Goal: Task Accomplishment & Management: Complete application form

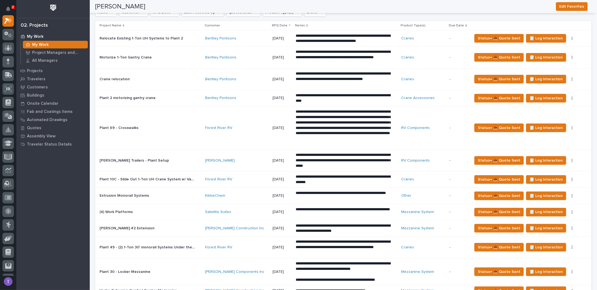
scroll to position [272, 0]
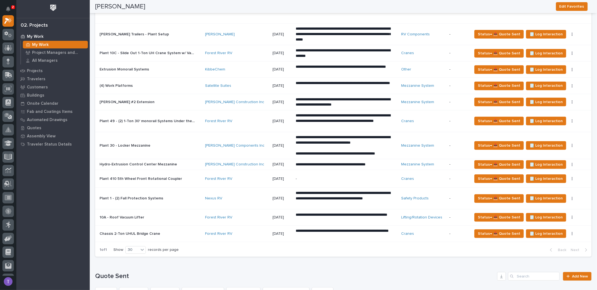
click at [130, 195] on p "Plant 1 - (2) Fall Protection Systems" at bounding box center [132, 198] width 65 height 6
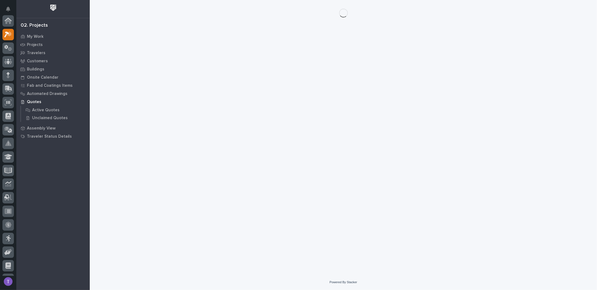
scroll to position [14, 0]
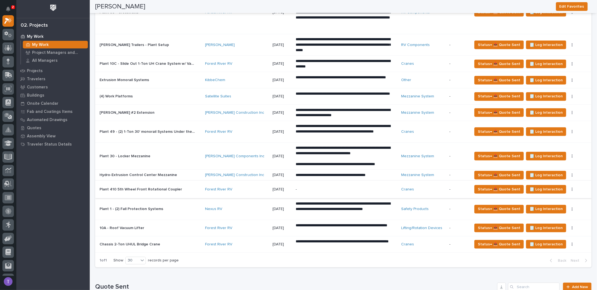
scroll to position [245, 0]
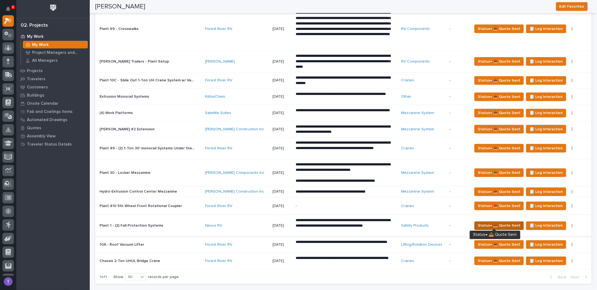
click at [496, 222] on span "Status→ 📤 Quote Sent" at bounding box center [499, 225] width 42 height 7
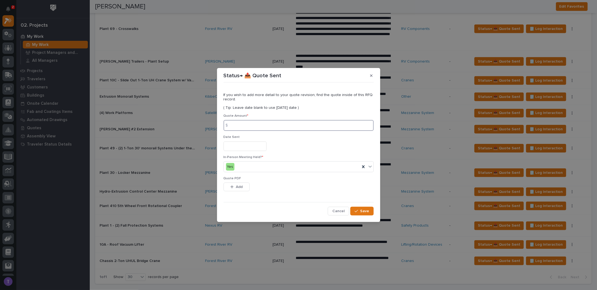
click at [247, 124] on input at bounding box center [298, 125] width 150 height 11
type input "30443"
click at [238, 142] on input "text" at bounding box center [244, 146] width 43 height 10
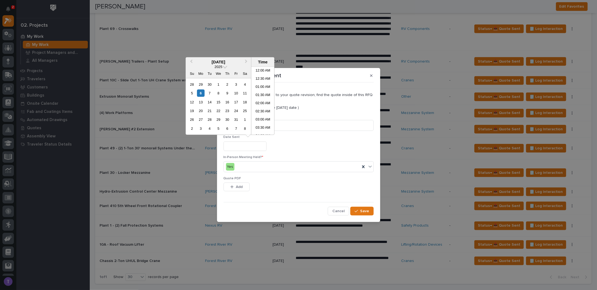
scroll to position [117, 0]
click at [199, 91] on div "6" at bounding box center [200, 92] width 7 height 7
type input "**********"
click at [235, 186] on div "button" at bounding box center [232, 187] width 5 height 4
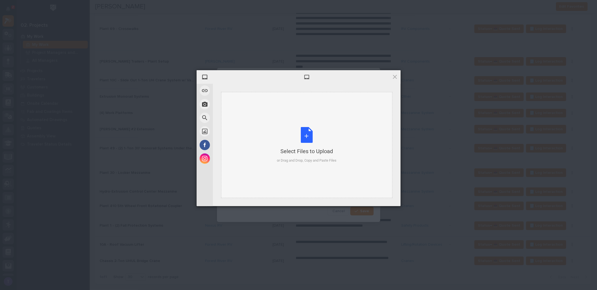
click at [305, 133] on div "Select Files to Upload or Drag and Drop, Copy and Paste Files" at bounding box center [307, 145] width 60 height 36
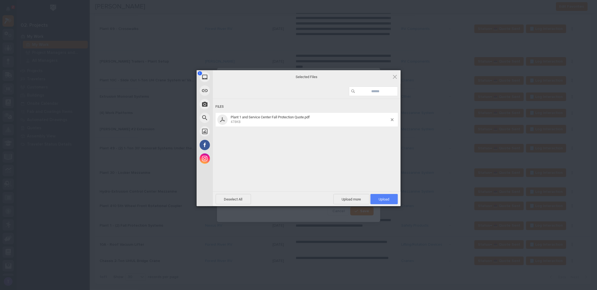
click at [386, 198] on span "Upload 1" at bounding box center [384, 199] width 11 height 4
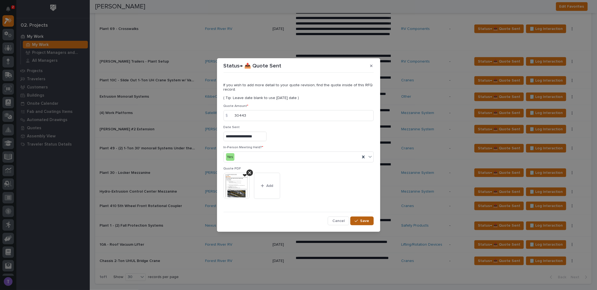
click at [360, 219] on button "Save" at bounding box center [361, 220] width 23 height 9
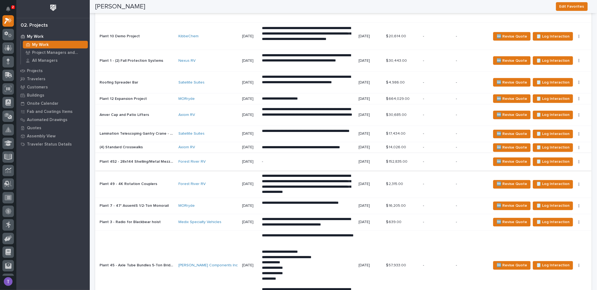
scroll to position [598, 0]
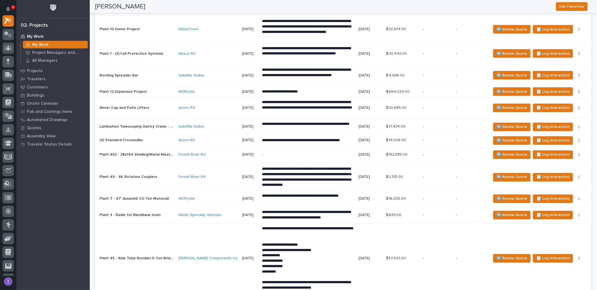
click at [130, 137] on p "(4) Standard Crosswalks" at bounding box center [122, 140] width 44 height 6
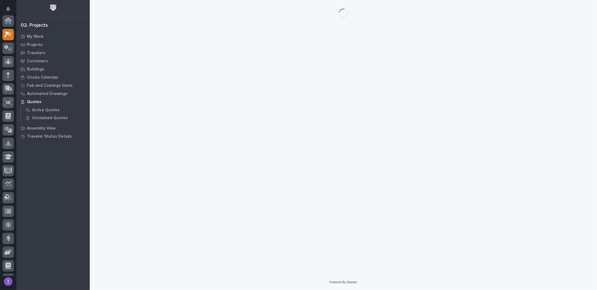
scroll to position [14, 0]
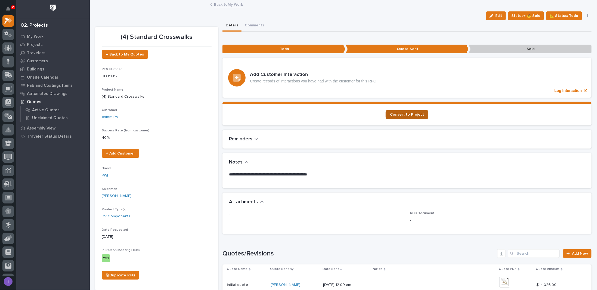
click at [404, 113] on span "Convert to Project" at bounding box center [407, 115] width 34 height 4
click at [216, 4] on link "Back to My Work" at bounding box center [228, 4] width 29 height 6
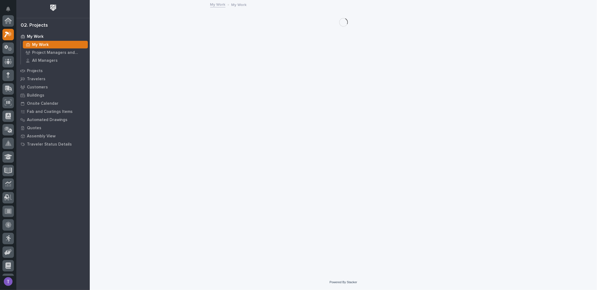
scroll to position [14, 0]
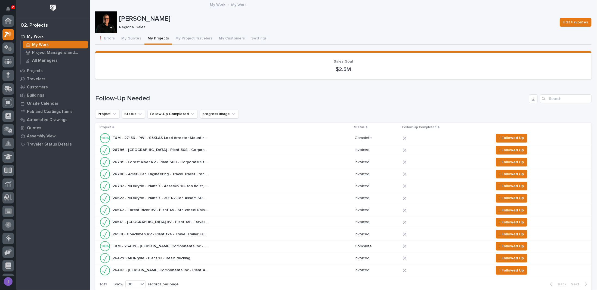
scroll to position [14, 0]
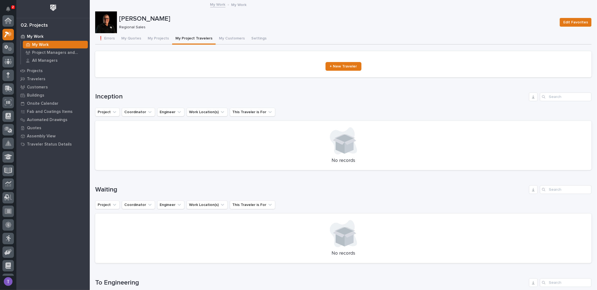
scroll to position [14, 0]
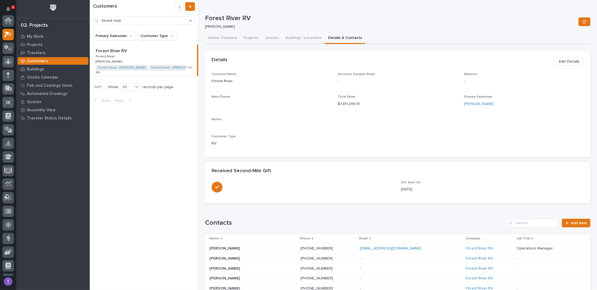
scroll to position [14, 0]
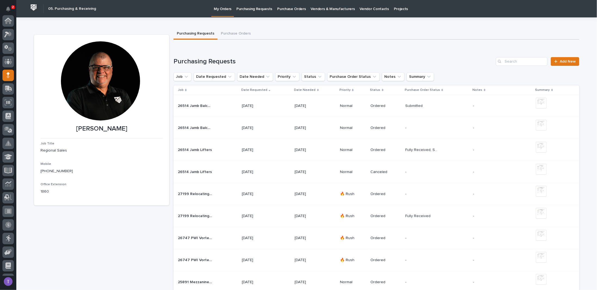
scroll to position [54, 0]
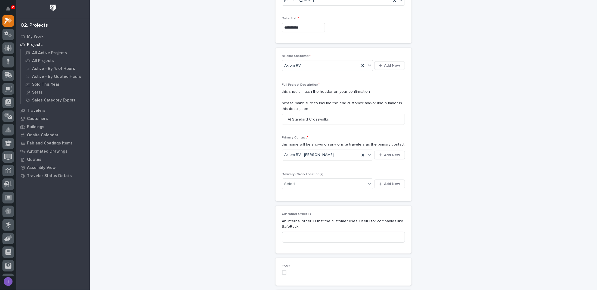
scroll to position [82, 0]
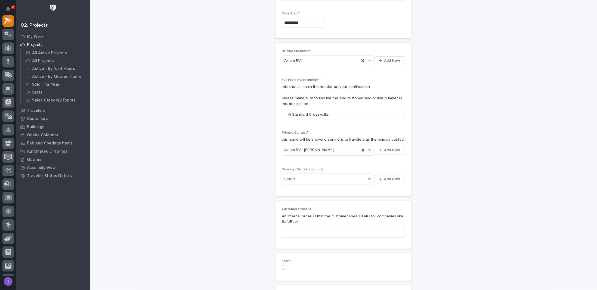
click at [303, 20] on input "**********" at bounding box center [303, 23] width 43 height 10
click at [335, 18] on div "**********" at bounding box center [343, 23] width 123 height 10
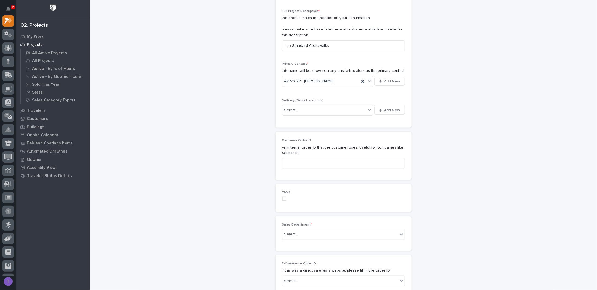
scroll to position [163, 0]
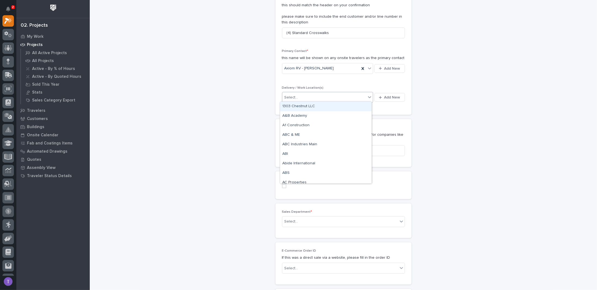
click at [290, 95] on div "Select..." at bounding box center [291, 98] width 14 height 6
type input "*"
type input "****"
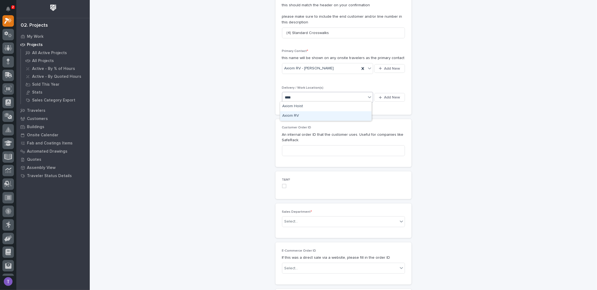
click at [290, 114] on div "Axiom RV" at bounding box center [325, 116] width 91 height 10
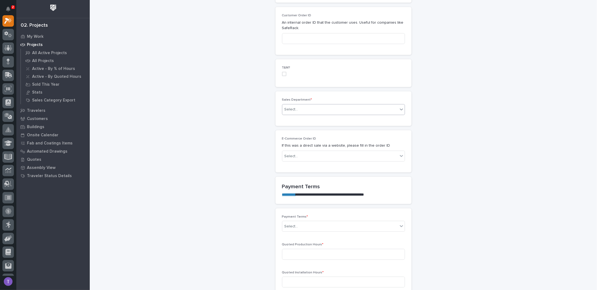
scroll to position [299, 0]
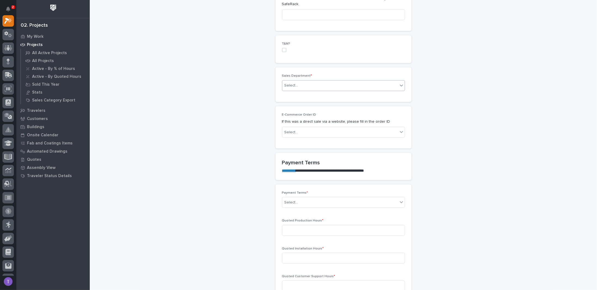
click at [294, 84] on div "Select..." at bounding box center [291, 86] width 14 height 6
click at [289, 103] on span "Regional Sales" at bounding box center [296, 104] width 29 height 6
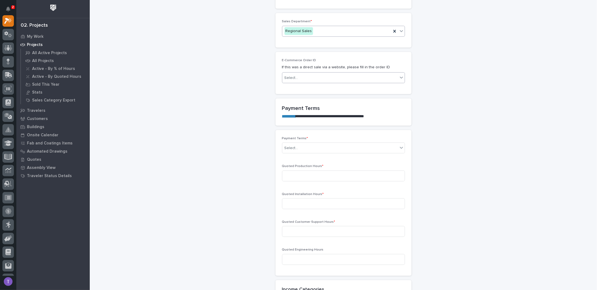
click at [290, 75] on div "Select..." at bounding box center [291, 78] width 14 height 6
click at [288, 146] on div "Select..." at bounding box center [291, 148] width 14 height 6
click at [286, 174] on div "35/65" at bounding box center [341, 175] width 122 height 10
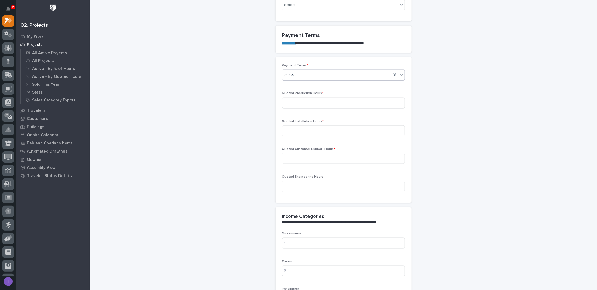
scroll to position [462, 0]
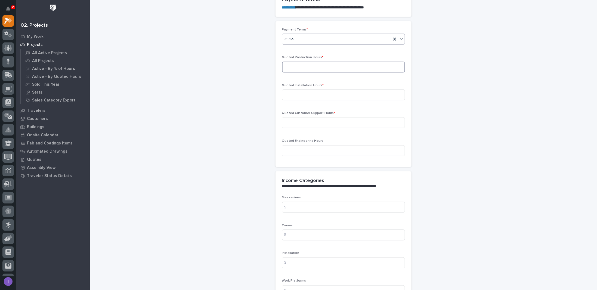
click at [293, 65] on input at bounding box center [343, 67] width 123 height 11
type input "36"
type input "33"
click at [309, 118] on input at bounding box center [343, 122] width 123 height 11
type input "0"
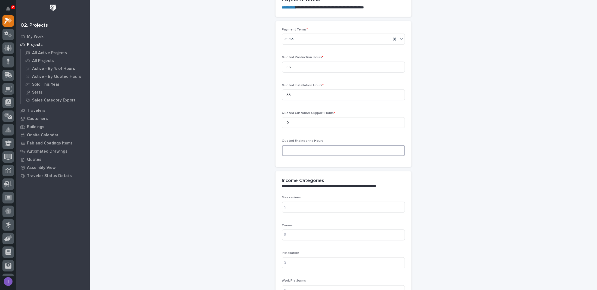
click at [293, 147] on input at bounding box center [343, 150] width 123 height 11
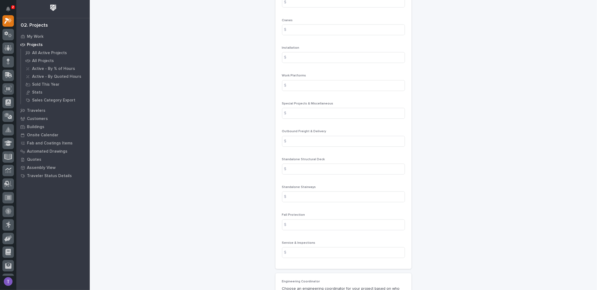
scroll to position [652, 0]
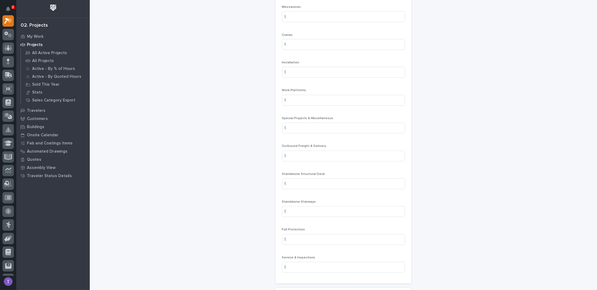
type input "5"
click at [308, 125] on input at bounding box center [343, 126] width 123 height 11
paste input "3499.65"
type input "3499.65"
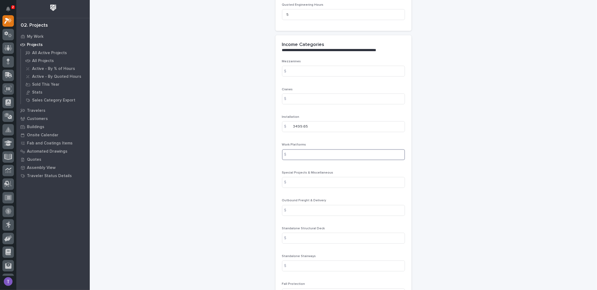
click at [305, 151] on input at bounding box center [343, 154] width 123 height 11
click at [318, 70] on input at bounding box center [343, 71] width 123 height 11
type input "0"
drag, startPoint x: 295, startPoint y: 125, endPoint x: 286, endPoint y: 125, distance: 9.0
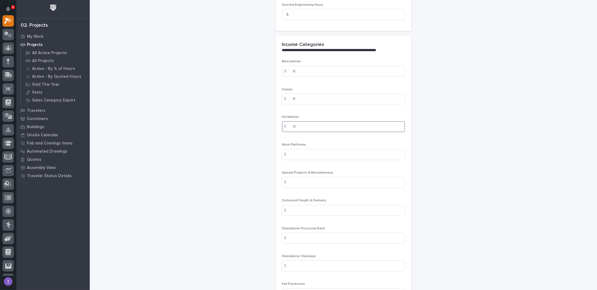
click at [287, 125] on div "$ 0" at bounding box center [343, 126] width 123 height 11
paste input "3499.65"
type input "3499.65"
type input "0"
paste input "10226.25"
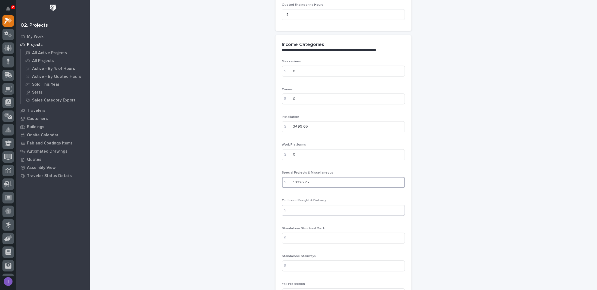
type input "10226.25"
click at [304, 205] on input at bounding box center [343, 210] width 123 height 11
type input "300"
type input "0"
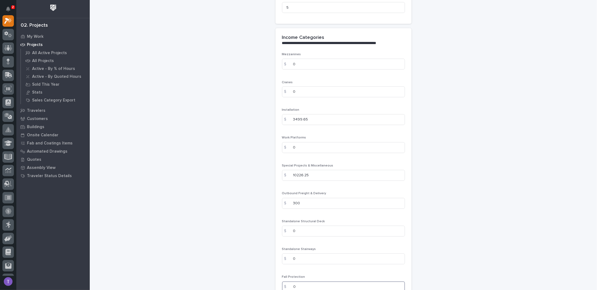
type input "0"
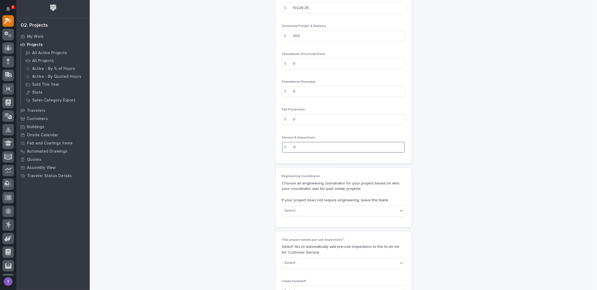
type input "0"
click at [291, 210] on div "Select..." at bounding box center [291, 211] width 14 height 6
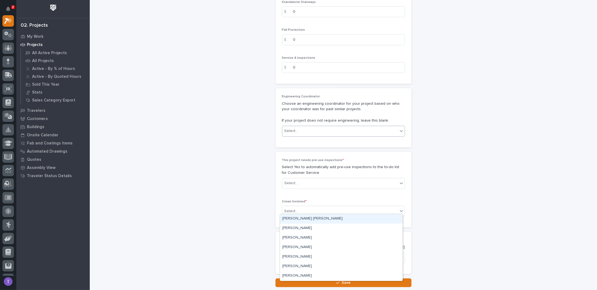
scroll to position [854, 0]
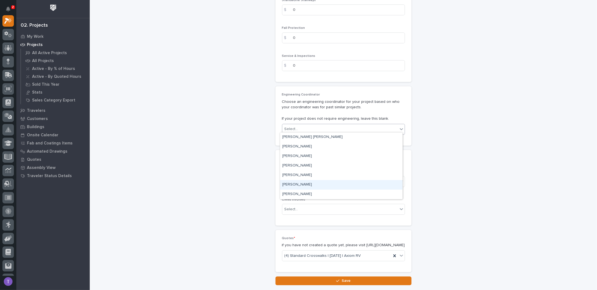
click at [298, 184] on div "Weston Hochstetler" at bounding box center [341, 185] width 122 height 10
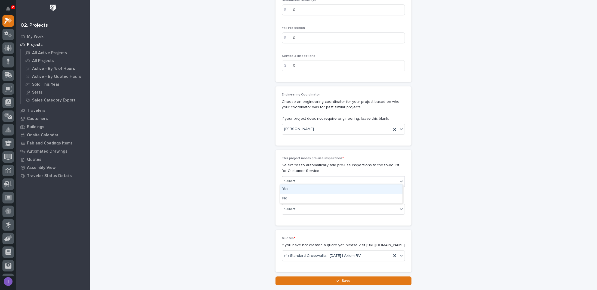
click at [293, 178] on div "Select..." at bounding box center [291, 181] width 14 height 6
click at [284, 195] on div "No" at bounding box center [341, 199] width 122 height 10
click at [294, 206] on div "Select..." at bounding box center [291, 209] width 14 height 6
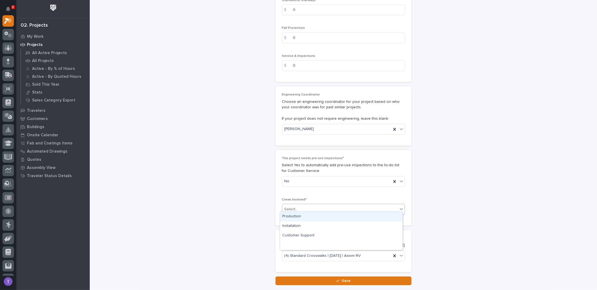
click at [291, 215] on div "Production" at bounding box center [341, 217] width 122 height 10
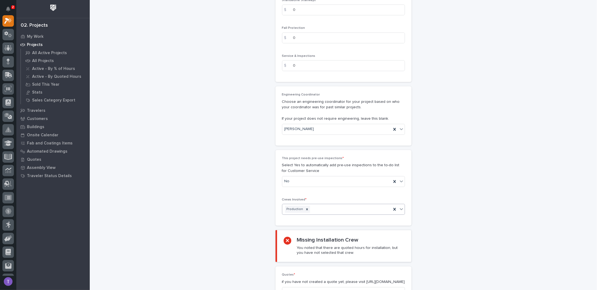
click at [334, 205] on div "Production" at bounding box center [336, 209] width 109 height 10
click at [292, 216] on div "Installation" at bounding box center [341, 217] width 122 height 10
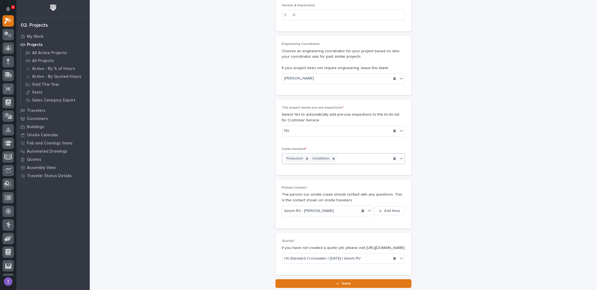
scroll to position [947, 0]
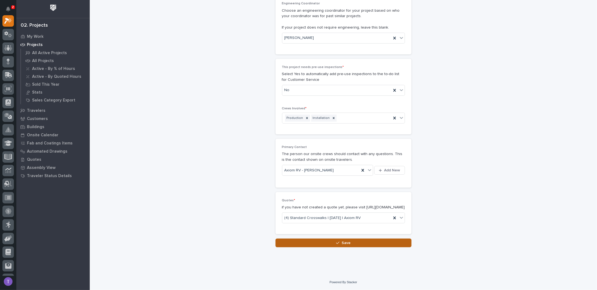
click at [344, 243] on span "Save" at bounding box center [345, 242] width 9 height 5
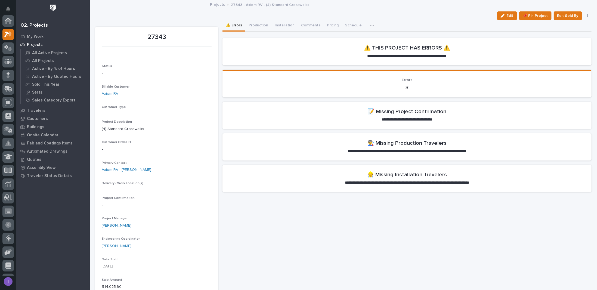
scroll to position [14, 0]
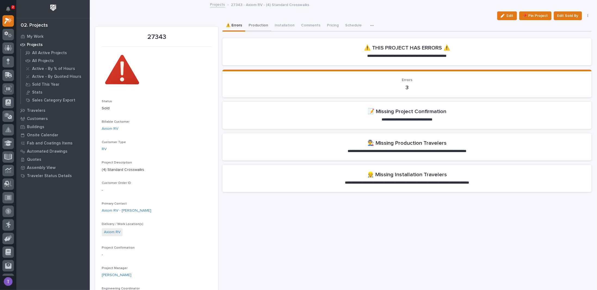
click at [258, 24] on button "Production" at bounding box center [258, 25] width 26 height 11
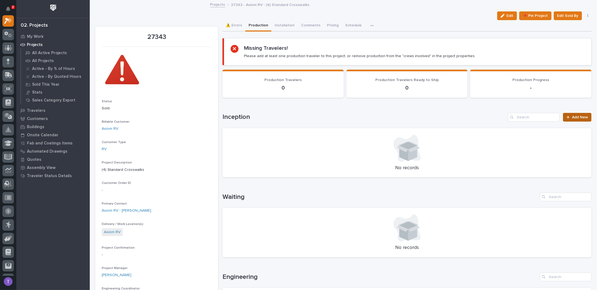
click at [572, 116] on span "Add New" at bounding box center [580, 117] width 16 height 4
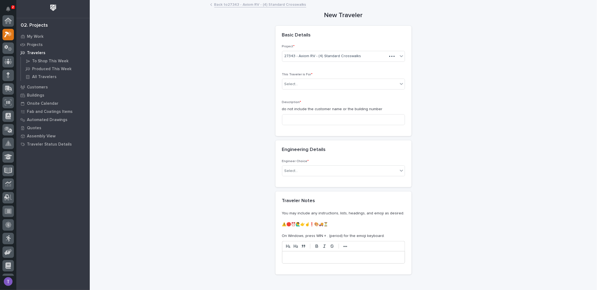
scroll to position [14, 0]
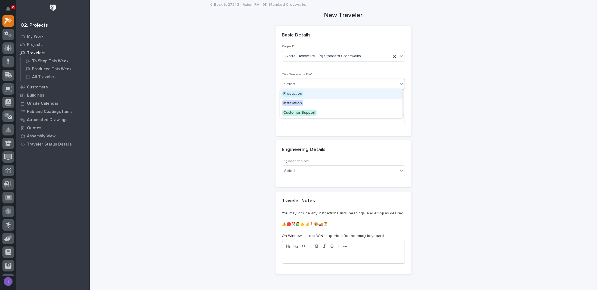
click at [292, 82] on div "Select..." at bounding box center [291, 84] width 14 height 6
click at [291, 92] on span "Production" at bounding box center [292, 94] width 21 height 6
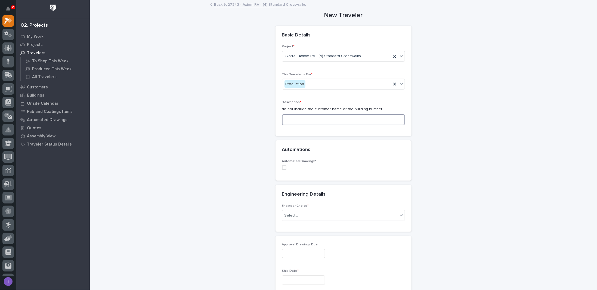
click at [289, 119] on input at bounding box center [343, 119] width 123 height 11
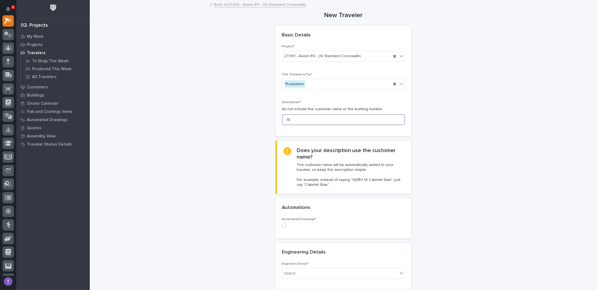
type input "S"
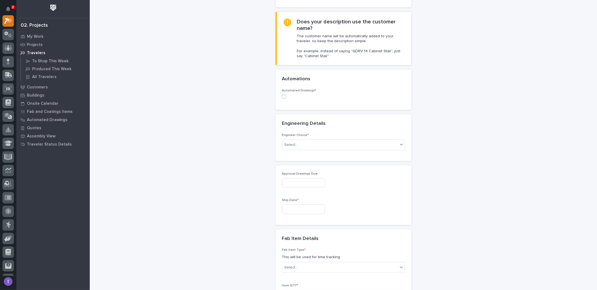
scroll to position [136, 0]
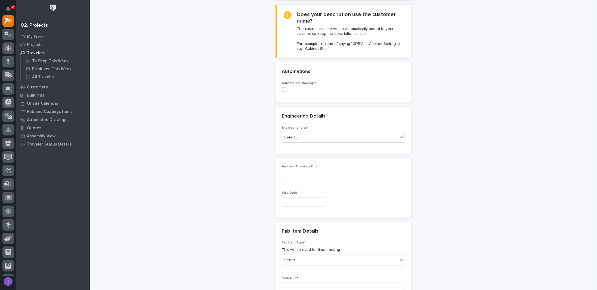
type input "(4) Standard Crosswalks"
click at [293, 136] on div "Select..." at bounding box center [291, 138] width 14 height 6
click at [295, 156] on div "I want my coordinator to choose an engineer" at bounding box center [341, 156] width 122 height 10
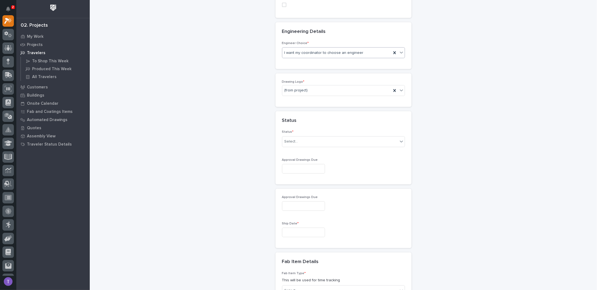
scroll to position [193, 0]
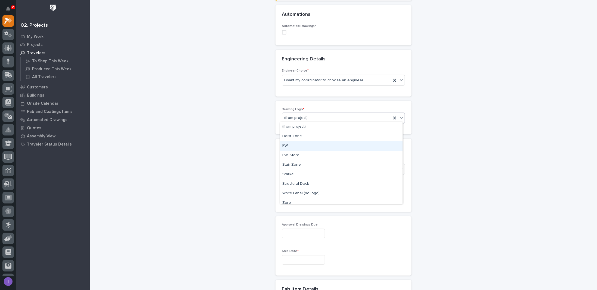
click at [285, 144] on div "PWI" at bounding box center [341, 146] width 122 height 10
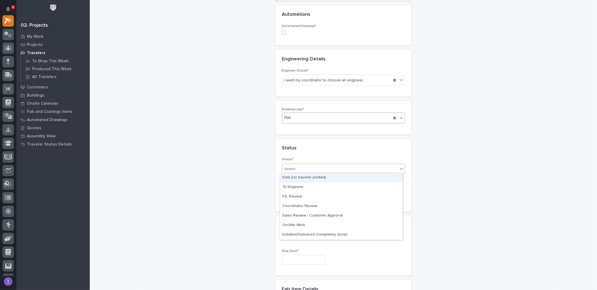
click at [294, 164] on div "Select..." at bounding box center [340, 168] width 116 height 9
click at [290, 186] on div "To Engineer" at bounding box center [341, 187] width 122 height 10
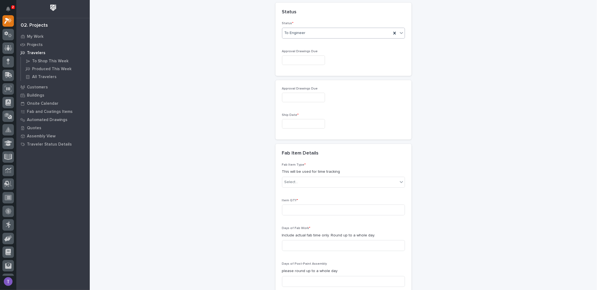
scroll to position [329, 0]
click at [303, 57] on input "text" at bounding box center [303, 60] width 43 height 10
click at [298, 103] on div "8" at bounding box center [297, 104] width 7 height 7
type input "**********"
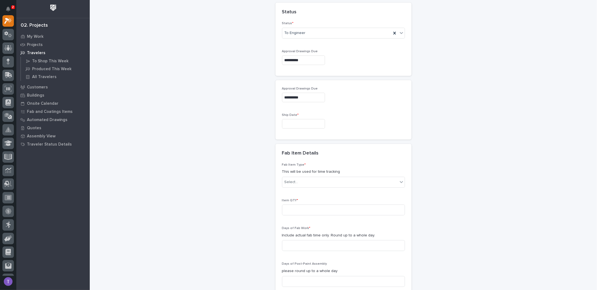
click at [293, 119] on input "text" at bounding box center [303, 124] width 43 height 10
click at [325, 36] on span "Next Month" at bounding box center [325, 37] width 0 height 7
click at [271, 36] on span "Previous Month" at bounding box center [271, 37] width 0 height 7
click at [326, 36] on button "Next Month" at bounding box center [325, 37] width 9 height 9
click at [325, 37] on span "Next Month" at bounding box center [325, 37] width 0 height 7
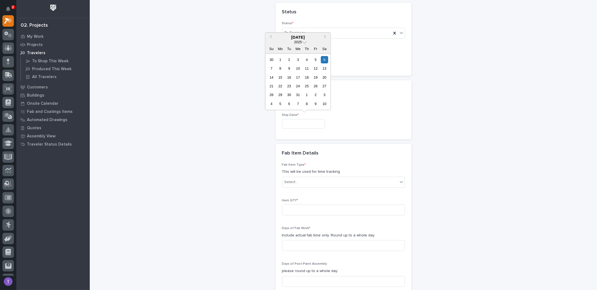
click at [280, 59] on div "1" at bounding box center [279, 59] width 7 height 7
type input "**********"
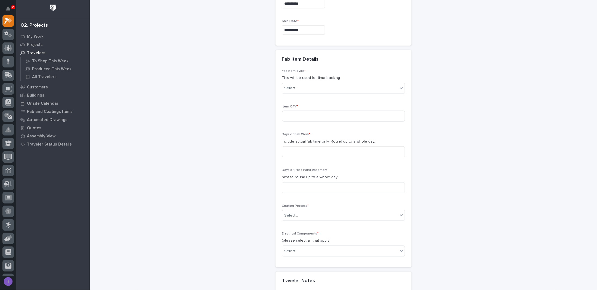
scroll to position [438, 0]
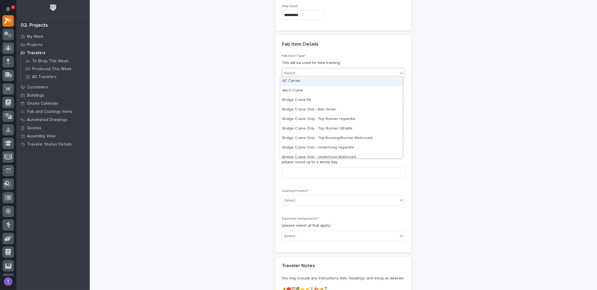
click at [302, 69] on div "Select..." at bounding box center [340, 73] width 116 height 9
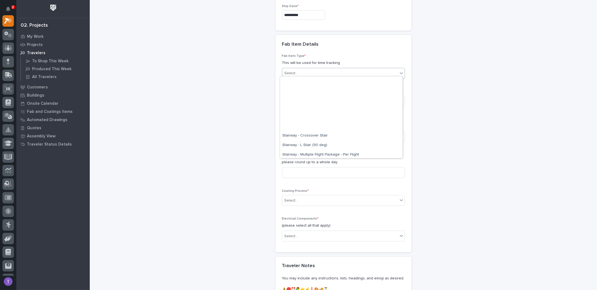
scroll to position [337, 0]
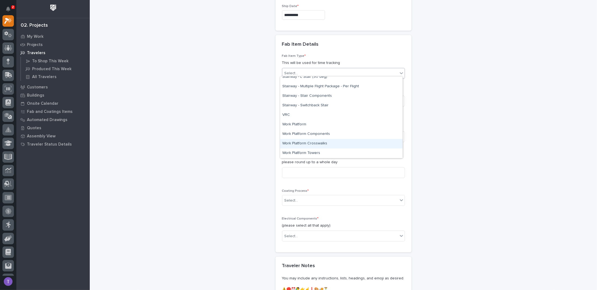
click at [294, 142] on div "Work Platform Crosswalks" at bounding box center [341, 144] width 122 height 10
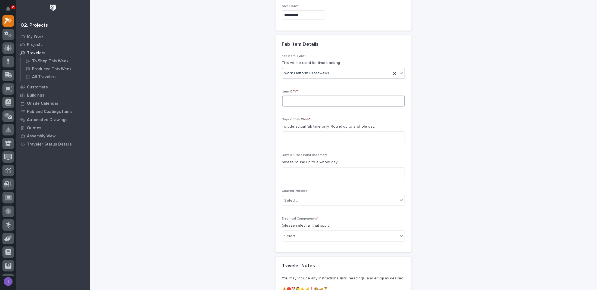
click at [295, 97] on input at bounding box center [343, 101] width 123 height 11
type input "4"
click at [288, 135] on input at bounding box center [343, 136] width 123 height 11
type input "3"
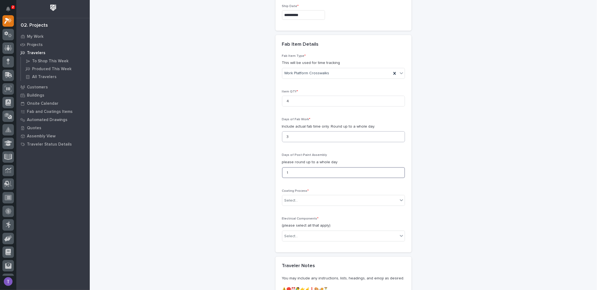
type input "1"
click at [285, 198] on div "Select..." at bounding box center [291, 201] width 14 height 6
click at [290, 216] on div "In-House Paint/Powder" at bounding box center [341, 218] width 122 height 10
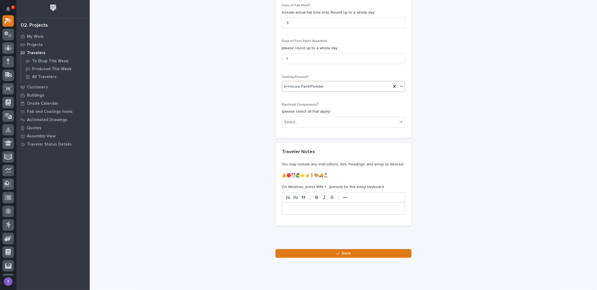
scroll to position [559, 0]
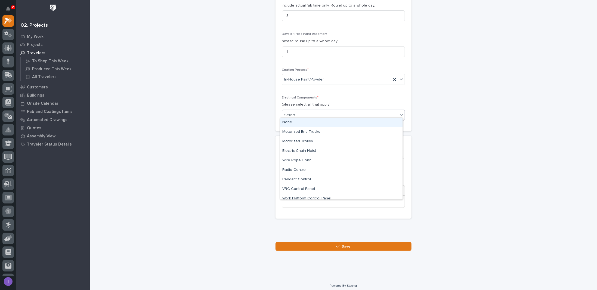
click at [294, 112] on div "Select..." at bounding box center [291, 115] width 14 height 6
click at [287, 122] on div "None" at bounding box center [341, 123] width 122 height 10
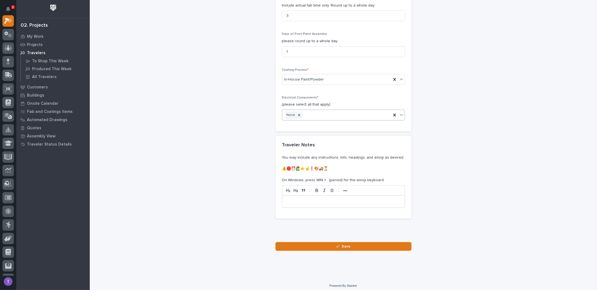
click at [296, 199] on p at bounding box center [343, 201] width 114 height 5
click at [345, 244] on span "Save" at bounding box center [345, 246] width 9 height 5
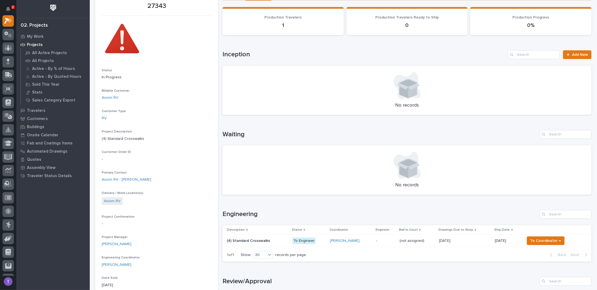
scroll to position [109, 0]
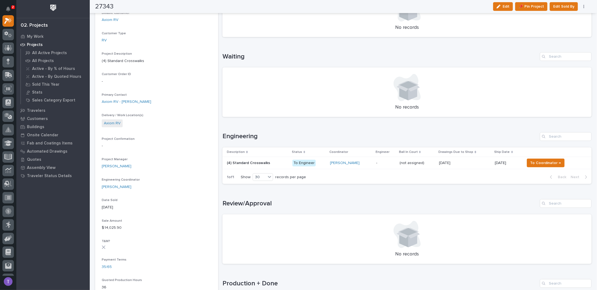
click at [252, 160] on p "(4) Standard Crosswalks" at bounding box center [249, 163] width 44 height 6
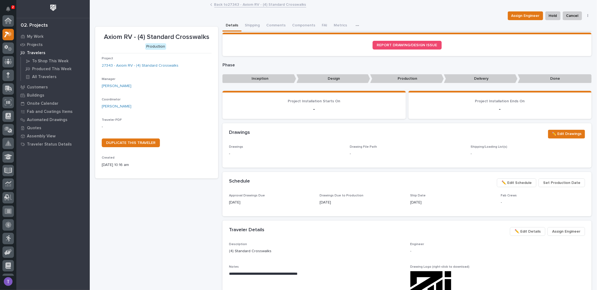
scroll to position [14, 0]
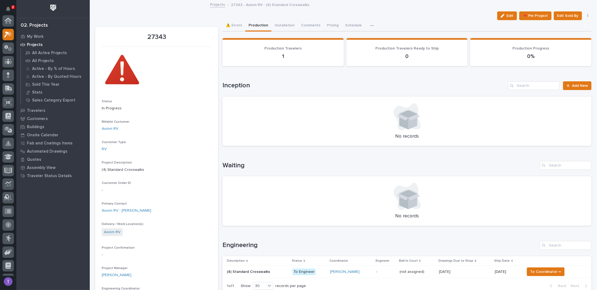
scroll to position [14, 0]
click at [504, 15] on div "button" at bounding box center [504, 16] width 6 height 4
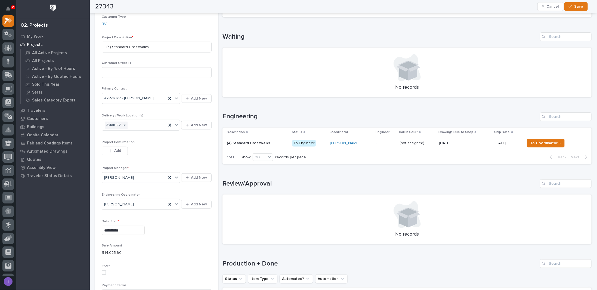
scroll to position [136, 0]
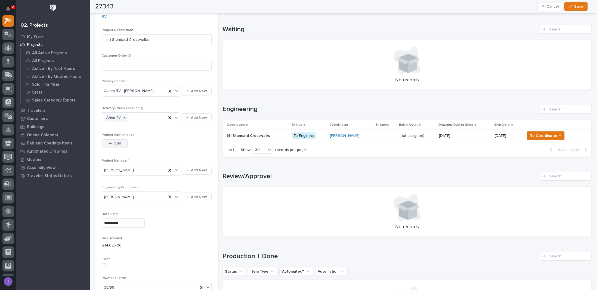
click at [113, 142] on div "button" at bounding box center [110, 144] width 5 height 4
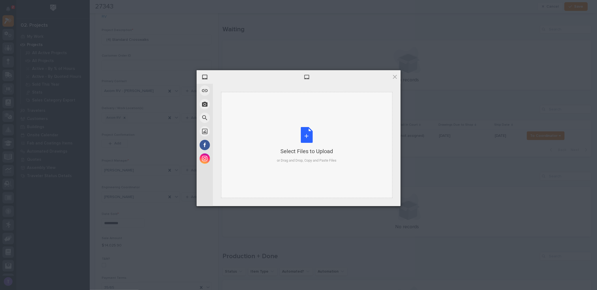
click at [306, 133] on div "Select Files to Upload or Drag and Drop, Copy and Paste Files" at bounding box center [307, 145] width 60 height 36
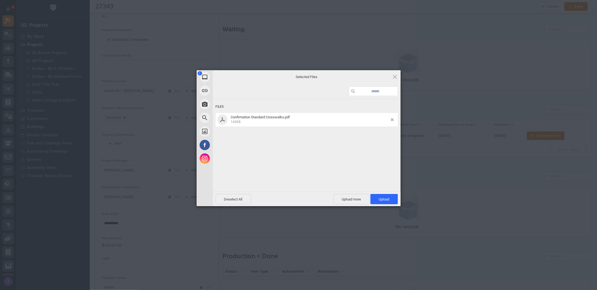
click at [385, 193] on div "Deselect All Upload more Upload 1" at bounding box center [307, 198] width 188 height 15
click at [383, 197] on span "Upload 1" at bounding box center [384, 199] width 11 height 4
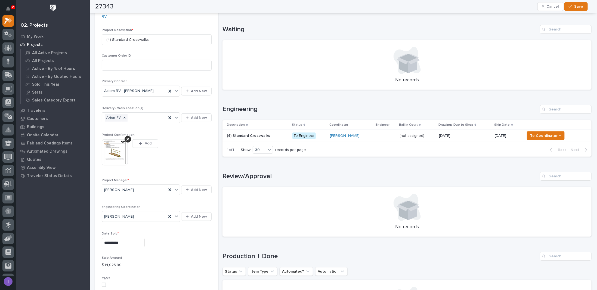
scroll to position [146, 0]
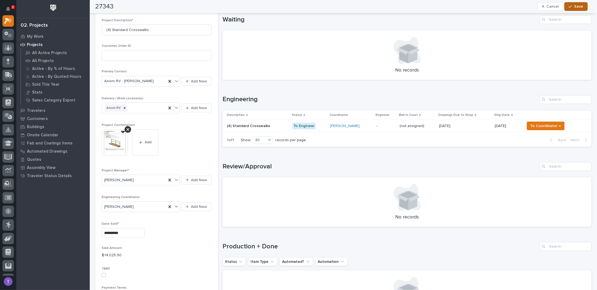
click at [577, 7] on span "Save" at bounding box center [578, 6] width 9 height 5
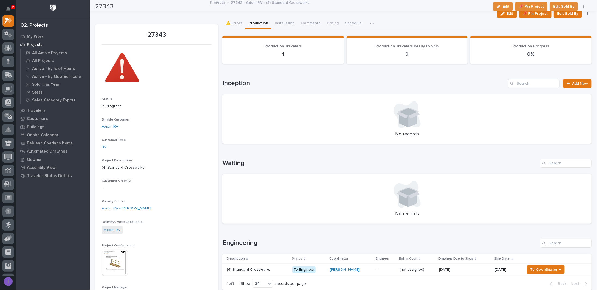
scroll to position [0, 0]
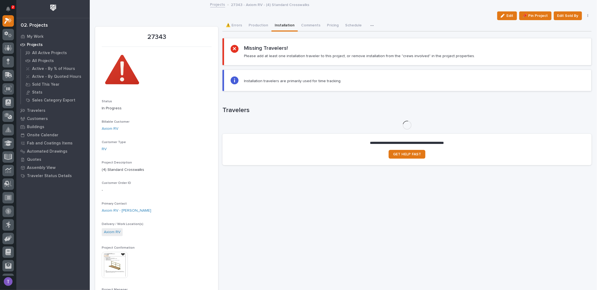
click at [282, 24] on button "Installation" at bounding box center [284, 25] width 26 height 11
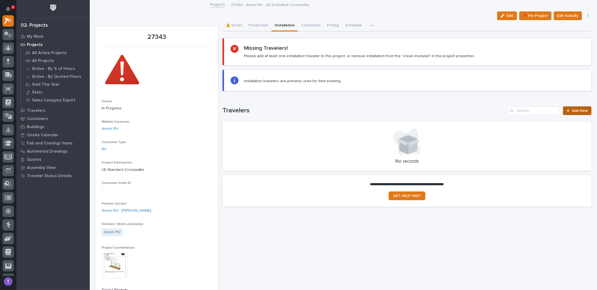
click at [572, 110] on span "Add New" at bounding box center [580, 111] width 16 height 4
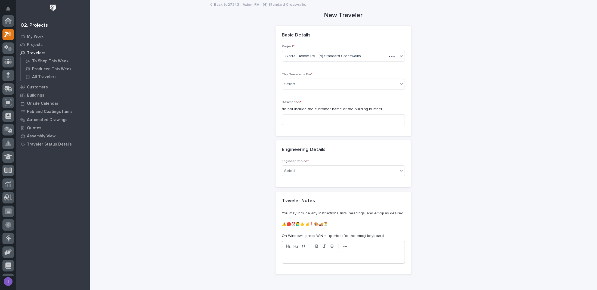
scroll to position [14, 0]
click at [299, 83] on input "text" at bounding box center [299, 84] width 1 height 5
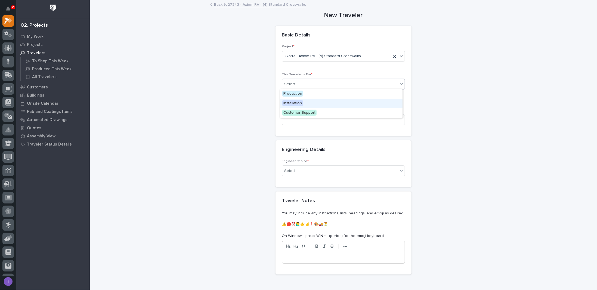
click at [292, 102] on span "Installation" at bounding box center [292, 103] width 21 height 6
click at [291, 121] on input at bounding box center [343, 119] width 123 height 11
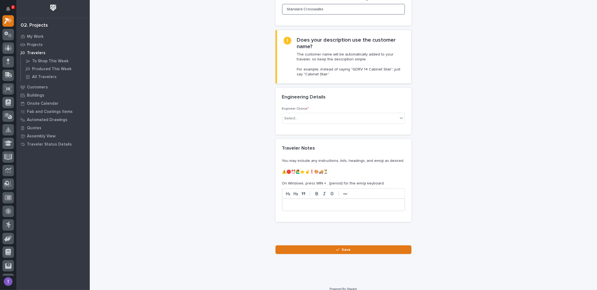
scroll to position [116, 0]
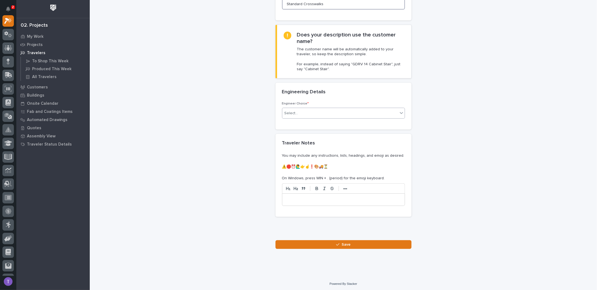
type input "Standard Crosswalks"
click at [293, 113] on div "Select..." at bounding box center [291, 113] width 14 height 6
click at [289, 121] on div "There is no engineering (no drawings)" at bounding box center [341, 123] width 122 height 10
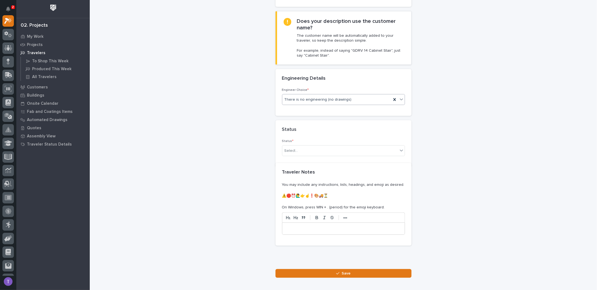
scroll to position [141, 0]
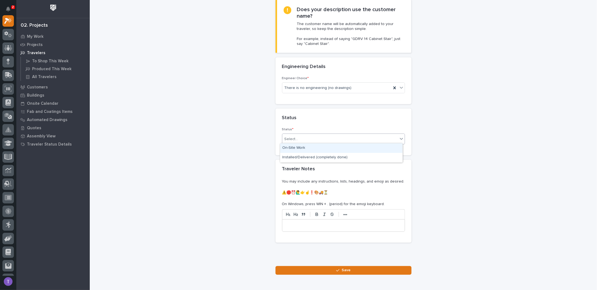
click at [297, 136] on div "Select..." at bounding box center [340, 139] width 116 height 9
click at [292, 148] on div "On-Site Work" at bounding box center [341, 148] width 122 height 10
click at [294, 223] on p at bounding box center [343, 225] width 114 height 5
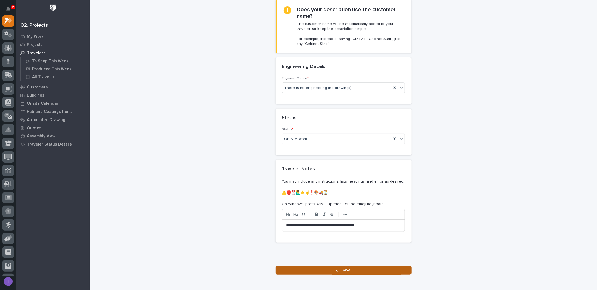
click at [342, 268] on span "Save" at bounding box center [345, 270] width 9 height 5
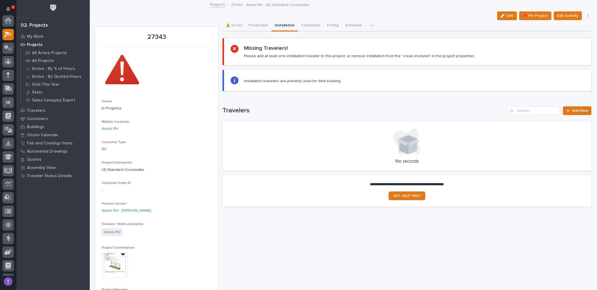
scroll to position [14, 0]
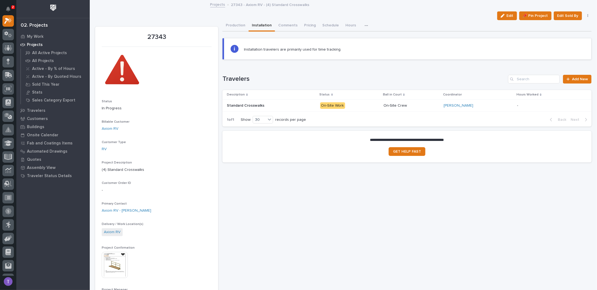
click at [250, 103] on p "Standard Crosswalks" at bounding box center [246, 105] width 39 height 6
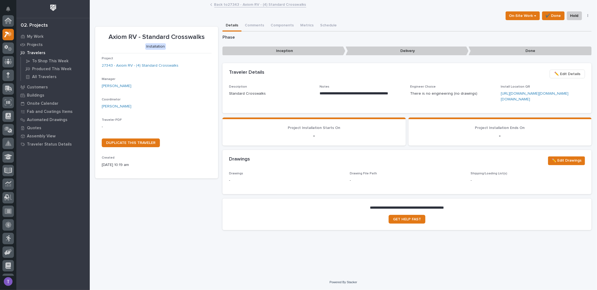
scroll to position [14, 0]
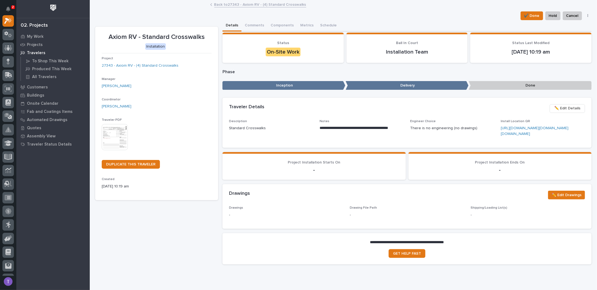
click at [112, 133] on img at bounding box center [115, 137] width 26 height 26
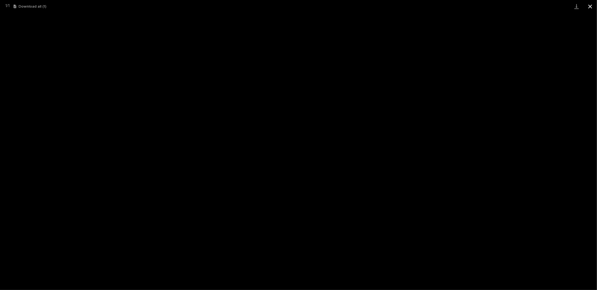
click at [591, 6] on button "Close gallery" at bounding box center [590, 6] width 14 height 13
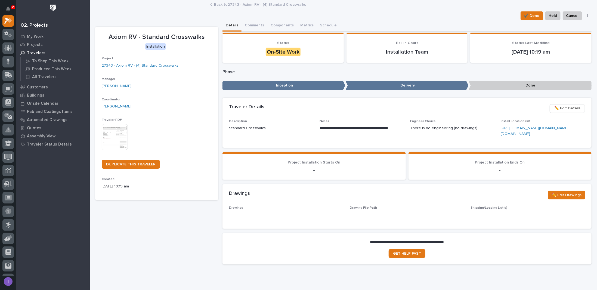
click at [222, 5] on link "Back to 27343 - Axiom RV - (4) Standard Crosswalks" at bounding box center [260, 4] width 92 height 6
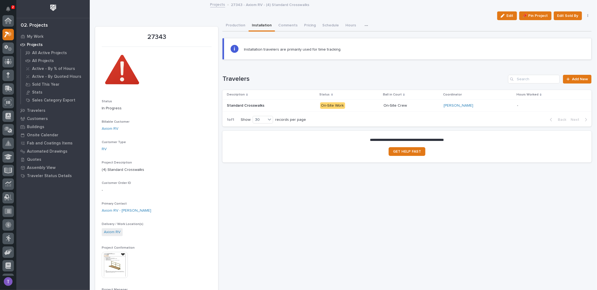
scroll to position [14, 0]
click at [234, 26] on button "Production" at bounding box center [235, 25] width 26 height 11
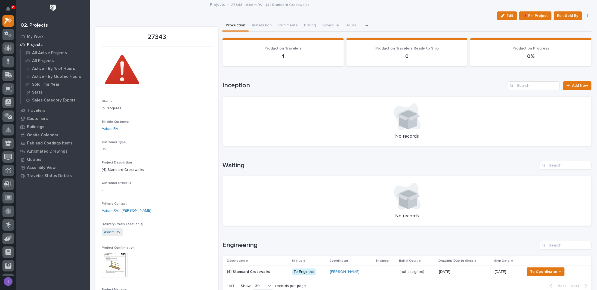
click at [241, 269] on p "(4) Standard Crosswalks" at bounding box center [249, 271] width 44 height 6
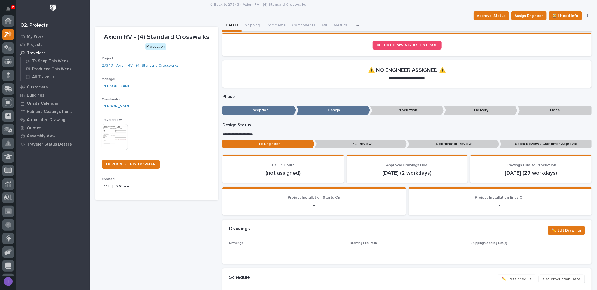
scroll to position [14, 0]
click at [114, 133] on img at bounding box center [115, 137] width 26 height 26
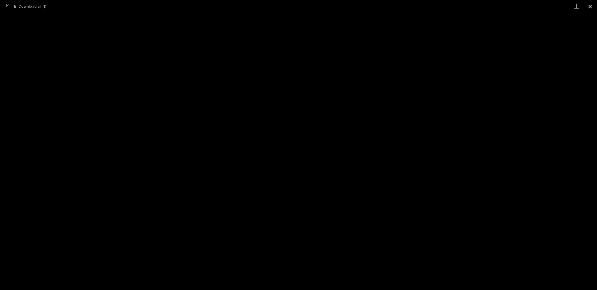
click at [590, 6] on button "Close gallery" at bounding box center [590, 6] width 14 height 13
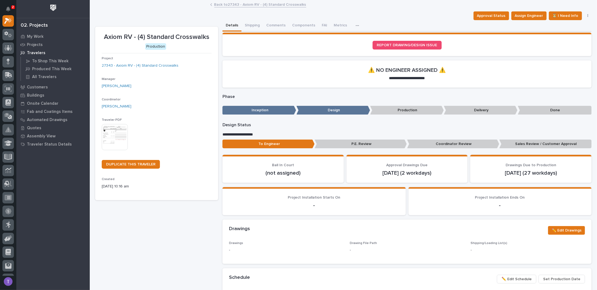
click at [216, 4] on link "Back to 27343 - Axiom RV - (4) Standard Crosswalks" at bounding box center [260, 4] width 92 height 6
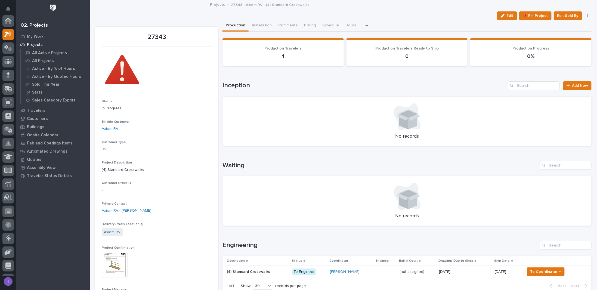
scroll to position [14, 0]
click at [216, 4] on link "Projects" at bounding box center [217, 4] width 15 height 6
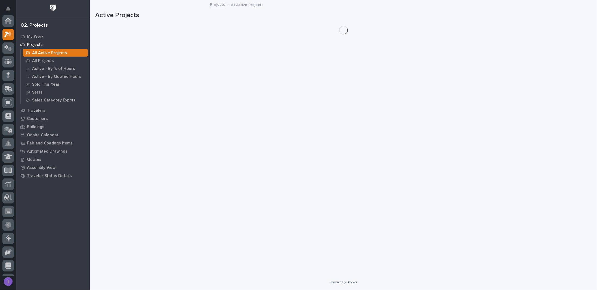
scroll to position [14, 0]
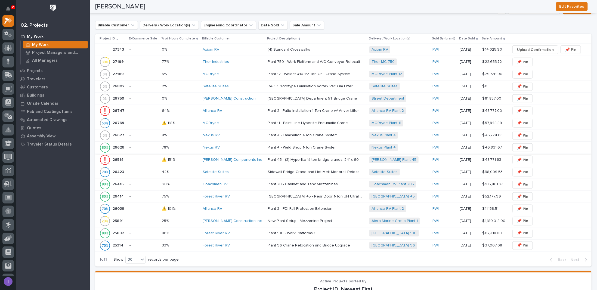
scroll to position [353, 0]
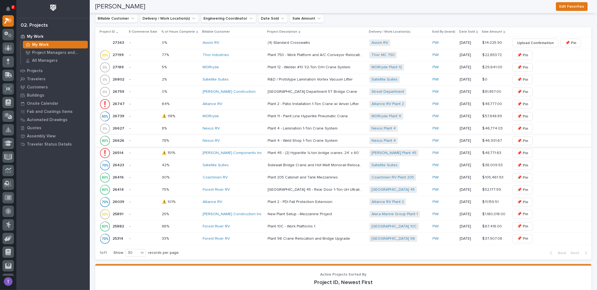
click at [119, 125] on p "26627" at bounding box center [119, 128] width 13 height 6
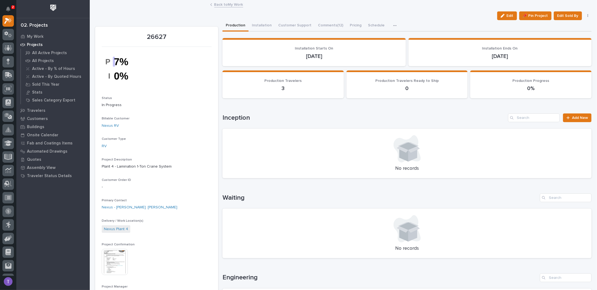
click at [215, 3] on link "Back to My Work" at bounding box center [228, 4] width 29 height 6
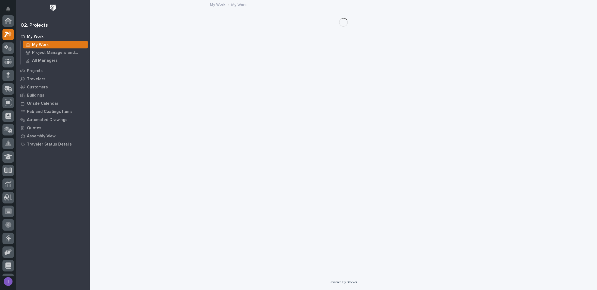
scroll to position [14, 0]
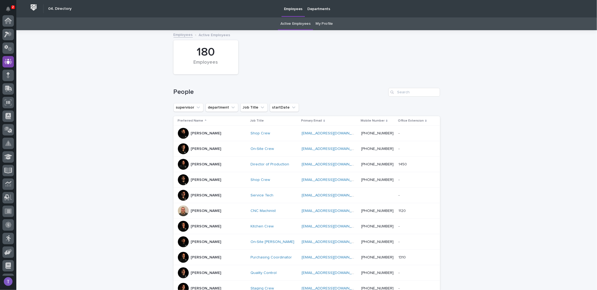
scroll to position [41, 0]
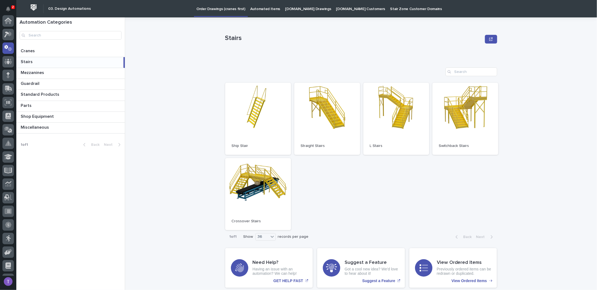
scroll to position [27, 0]
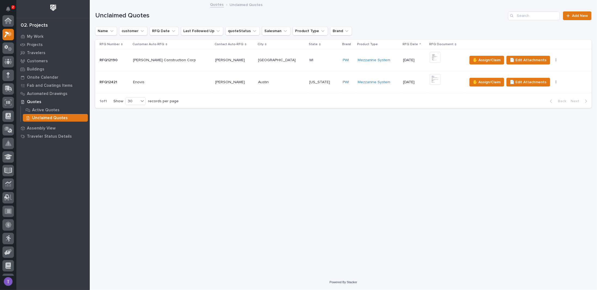
scroll to position [14, 0]
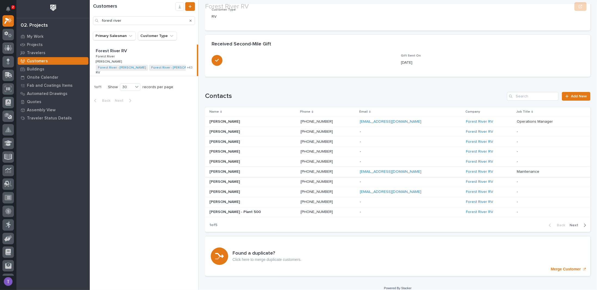
scroll to position [131, 0]
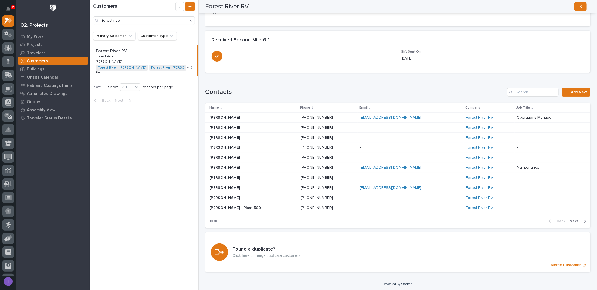
click at [570, 219] on span "Next" at bounding box center [575, 221] width 12 height 5
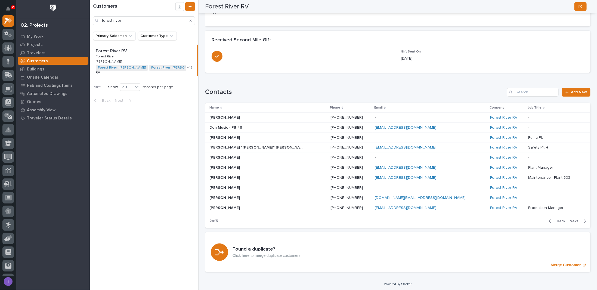
click at [570, 219] on span "Next" at bounding box center [575, 221] width 12 height 5
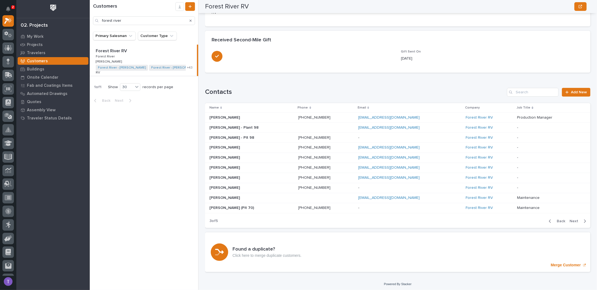
click at [570, 219] on span "Next" at bounding box center [575, 221] width 12 height 5
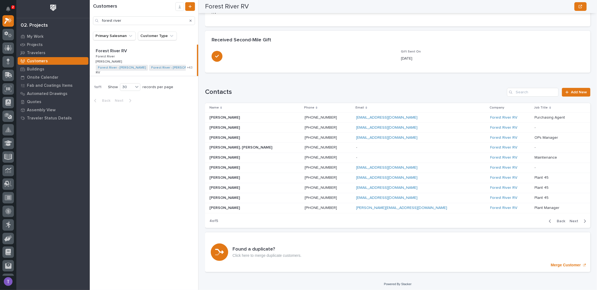
click at [570, 219] on span "Next" at bounding box center [575, 221] width 12 height 5
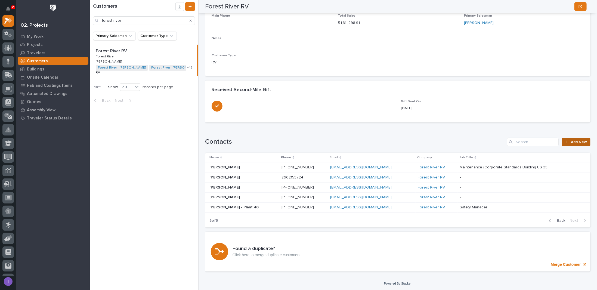
click at [574, 140] on span "Add New" at bounding box center [579, 142] width 16 height 4
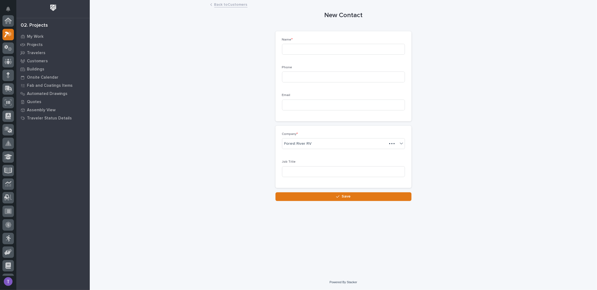
scroll to position [14, 0]
click at [306, 49] on input at bounding box center [343, 49] width 123 height 11
type input "[PERSON_NAME]"
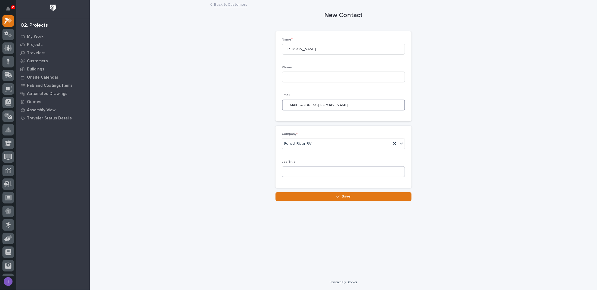
type input "[EMAIL_ADDRESS][DOMAIN_NAME]"
click at [308, 170] on input at bounding box center [343, 171] width 123 height 11
drag, startPoint x: 296, startPoint y: 172, endPoint x: 311, endPoint y: 170, distance: 15.1
click at [311, 170] on input "Plant manager - 98" at bounding box center [343, 171] width 123 height 11
click at [312, 171] on input "Plant 98" at bounding box center [343, 171] width 123 height 11
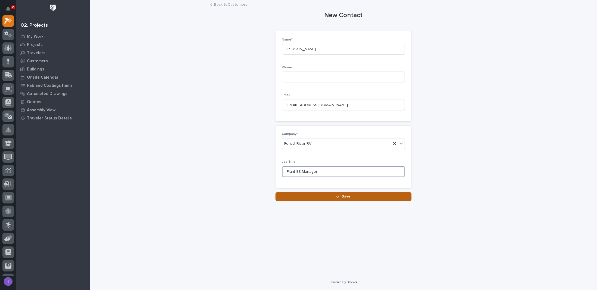
type input "Plant 98 Manager"
click at [338, 195] on icon "button" at bounding box center [337, 197] width 3 height 4
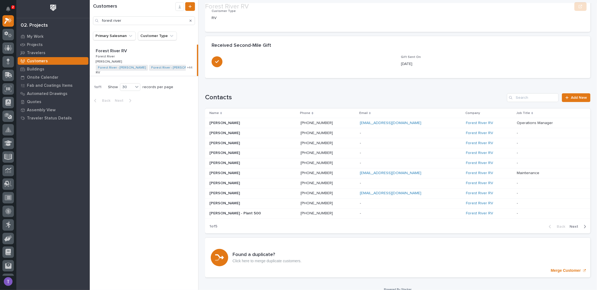
scroll to position [131, 0]
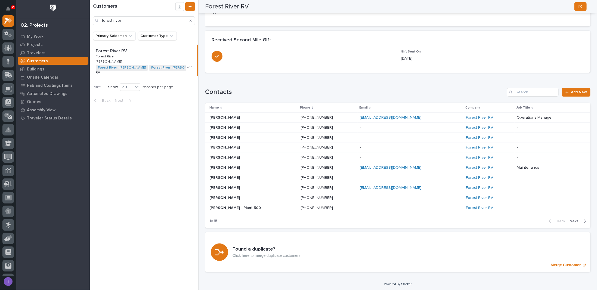
click at [570, 219] on span "Next" at bounding box center [575, 221] width 12 height 5
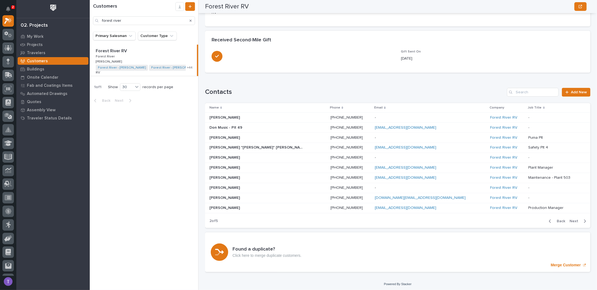
click at [570, 219] on span "Next" at bounding box center [575, 221] width 12 height 5
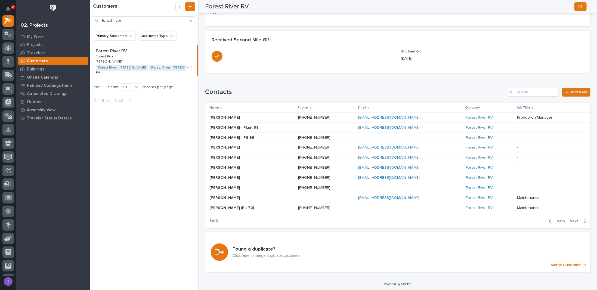
click at [570, 219] on span "Next" at bounding box center [575, 221] width 12 height 5
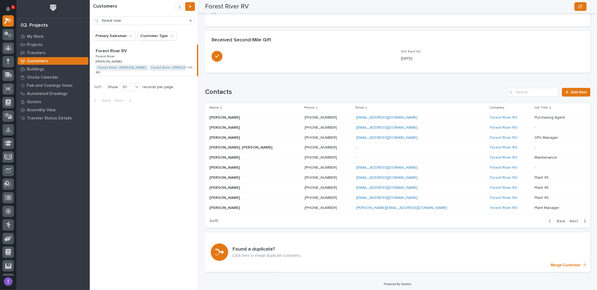
click at [570, 219] on span "Next" at bounding box center [575, 221] width 12 height 5
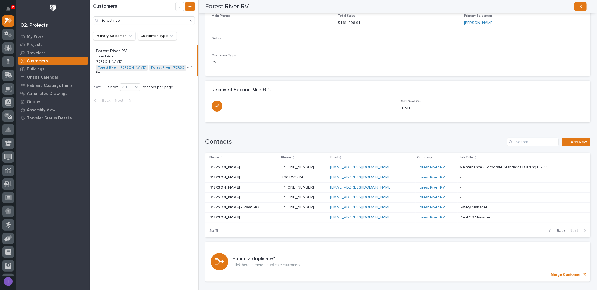
scroll to position [91, 0]
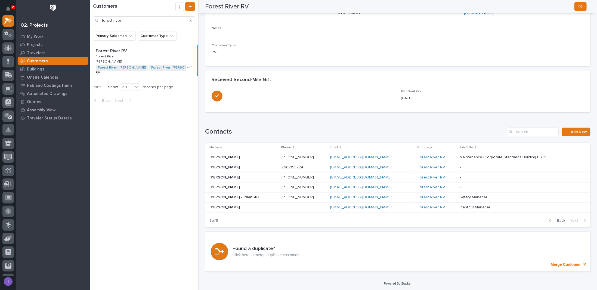
click at [218, 206] on p "[PERSON_NAME]" at bounding box center [225, 207] width 32 height 6
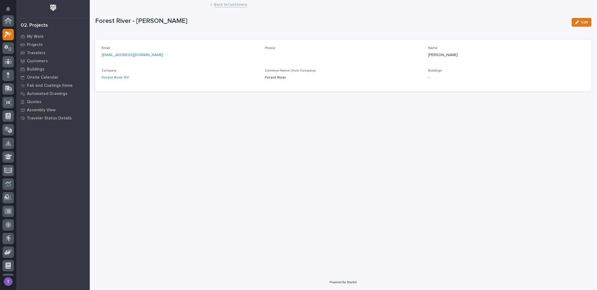
scroll to position [14, 0]
click at [582, 20] on span "Edit" at bounding box center [584, 22] width 7 height 5
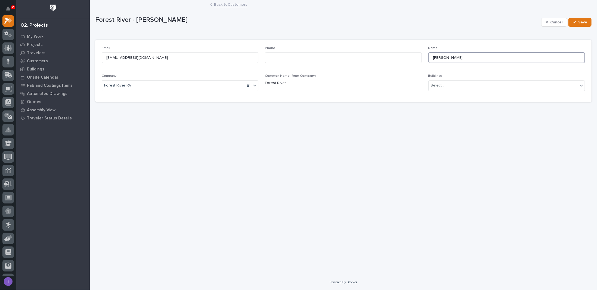
click at [470, 57] on input "[PERSON_NAME]" at bounding box center [506, 57] width 157 height 11
type input "[PERSON_NAME] - 98"
click at [586, 17] on div "Cancel Save" at bounding box center [566, 22] width 50 height 22
click at [580, 21] on span "Save" at bounding box center [582, 22] width 9 height 5
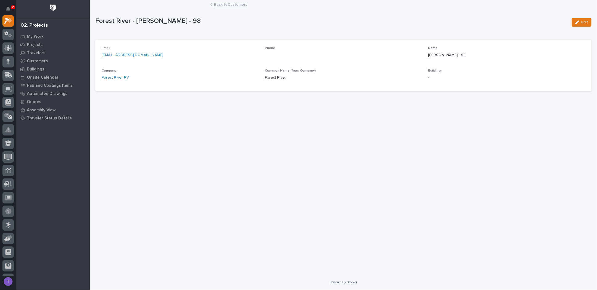
click at [219, 3] on link "Back to Customers" at bounding box center [230, 4] width 33 height 6
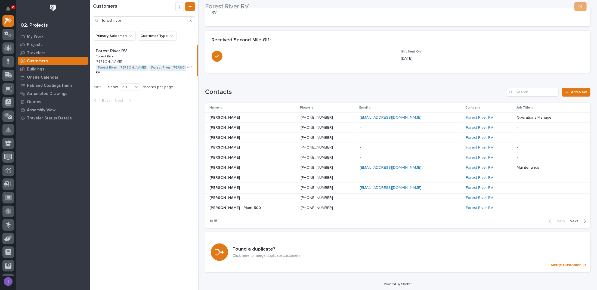
scroll to position [131, 0]
click at [571, 219] on span "Next" at bounding box center [575, 221] width 12 height 5
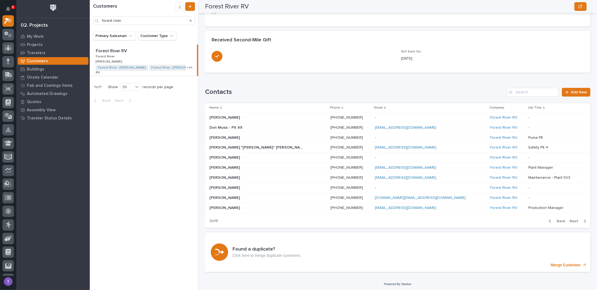
click at [571, 219] on span "Next" at bounding box center [575, 221] width 12 height 5
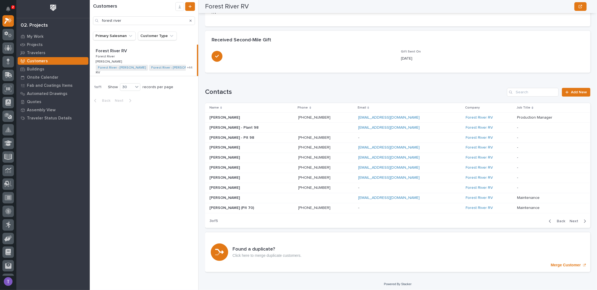
click at [571, 219] on span "Next" at bounding box center [575, 221] width 12 height 5
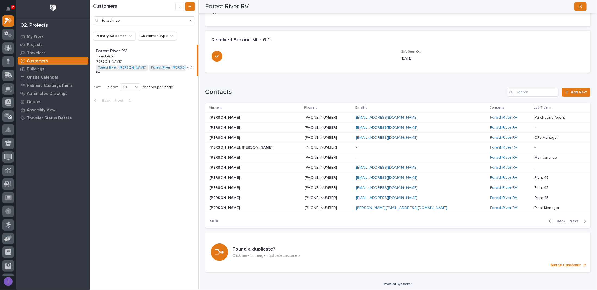
click at [571, 219] on span "Next" at bounding box center [575, 221] width 12 height 5
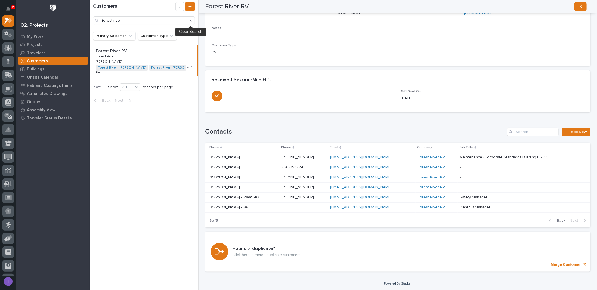
click at [190, 19] on icon "Search" at bounding box center [190, 20] width 2 height 3
